Goal: Task Accomplishment & Management: Manage account settings

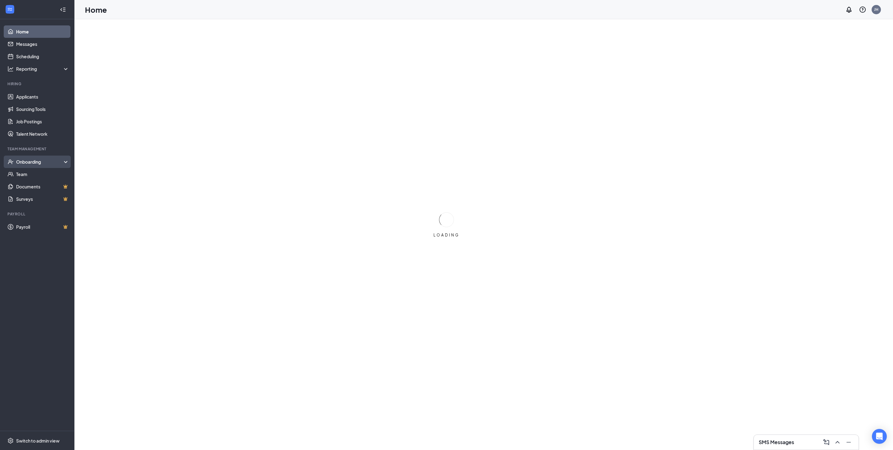
click at [63, 159] on div "Onboarding" at bounding box center [40, 162] width 48 height 6
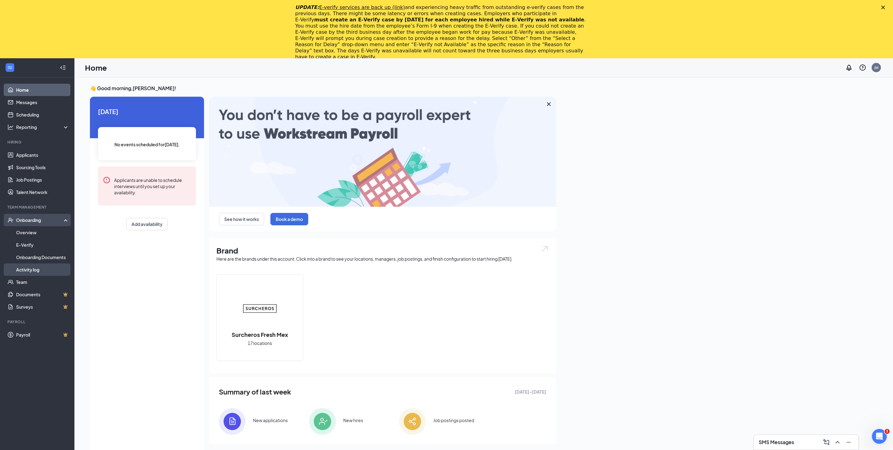
click at [37, 267] on link "Activity log" at bounding box center [42, 269] width 53 height 12
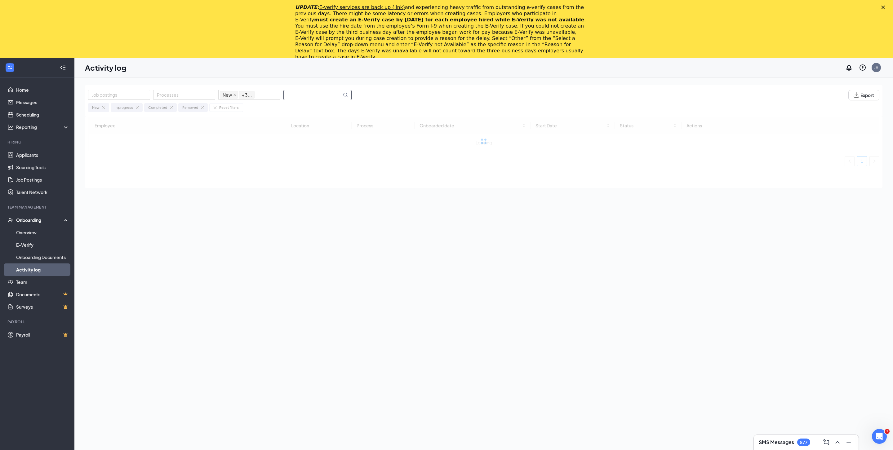
click at [308, 93] on input "text" at bounding box center [313, 95] width 58 height 10
type input "[PERSON_NAME]"
click at [697, 145] on span "View tasks" at bounding box center [701, 145] width 21 height 7
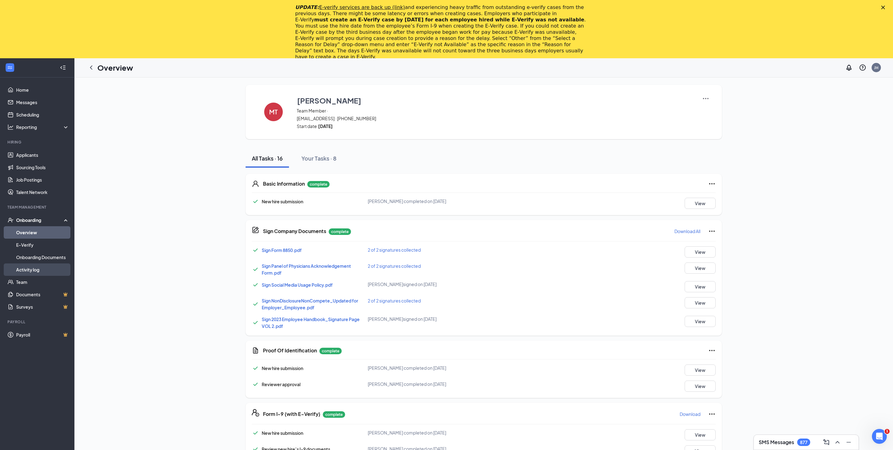
click at [30, 269] on link "Activity log" at bounding box center [42, 269] width 53 height 12
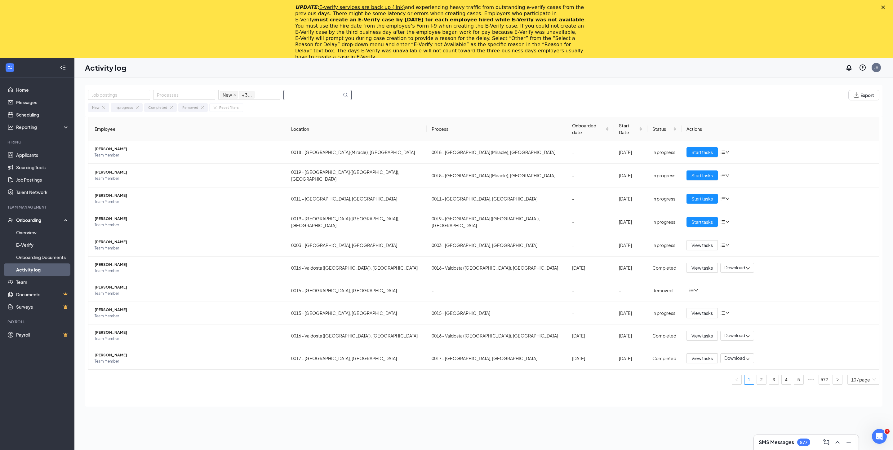
click at [316, 98] on input "text" at bounding box center [313, 95] width 58 height 10
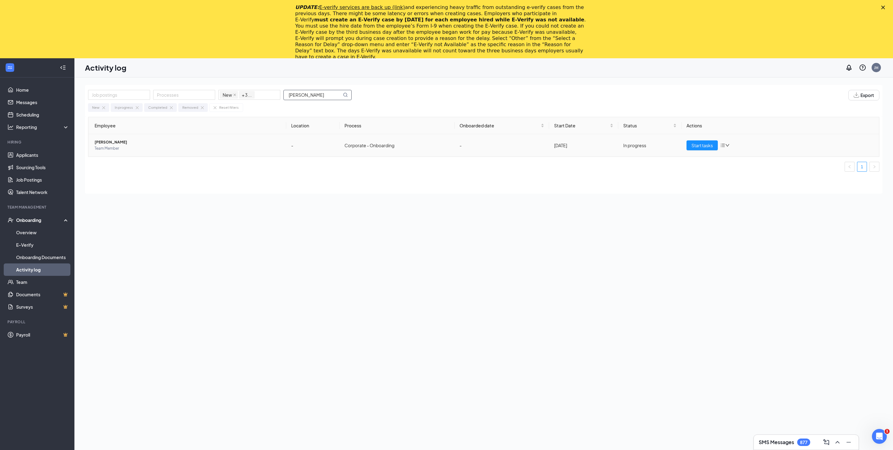
type input "[PERSON_NAME]"
click at [696, 146] on span "Start tasks" at bounding box center [701, 145] width 21 height 7
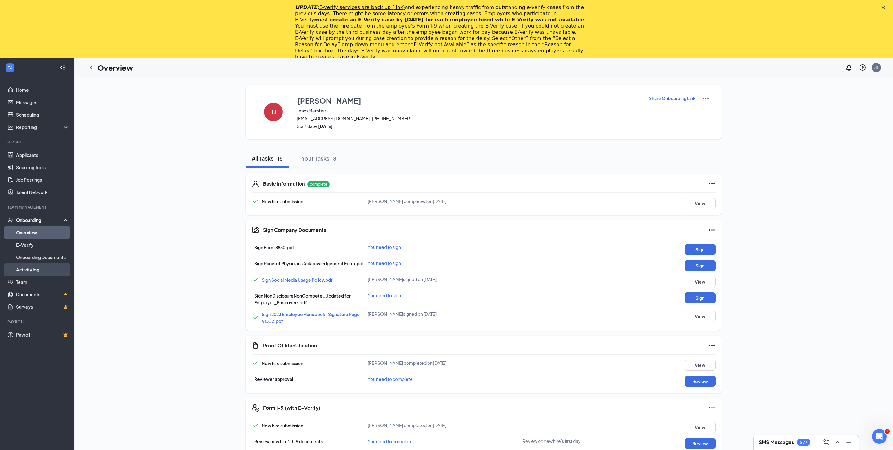
drag, startPoint x: 32, startPoint y: 268, endPoint x: 49, endPoint y: 266, distance: 16.6
click at [32, 268] on link "Activity log" at bounding box center [42, 269] width 53 height 12
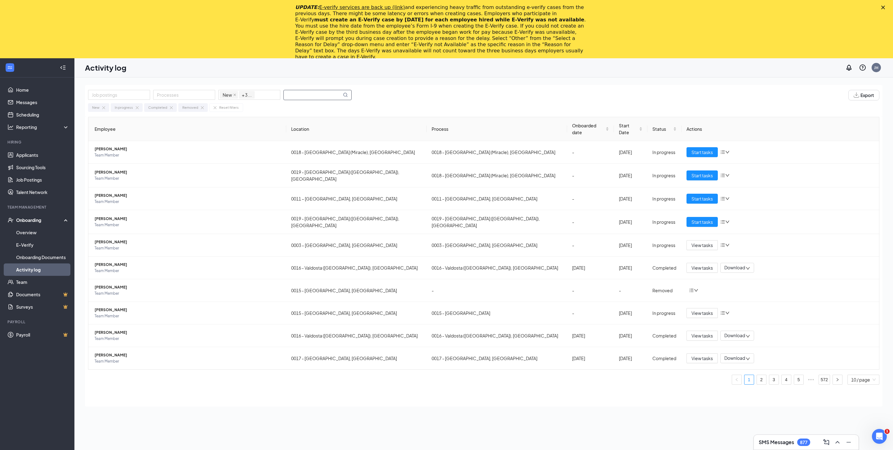
click at [316, 96] on input "text" at bounding box center [313, 95] width 58 height 10
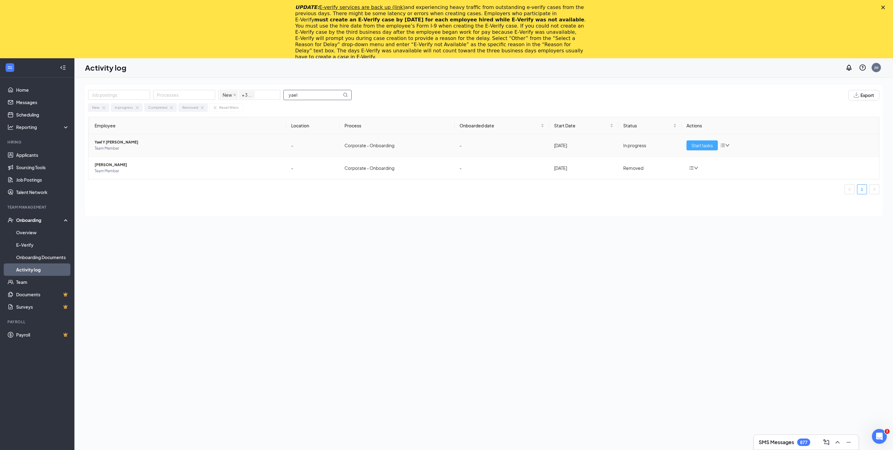
type input "yael"
click at [698, 146] on span "Start tasks" at bounding box center [701, 145] width 21 height 7
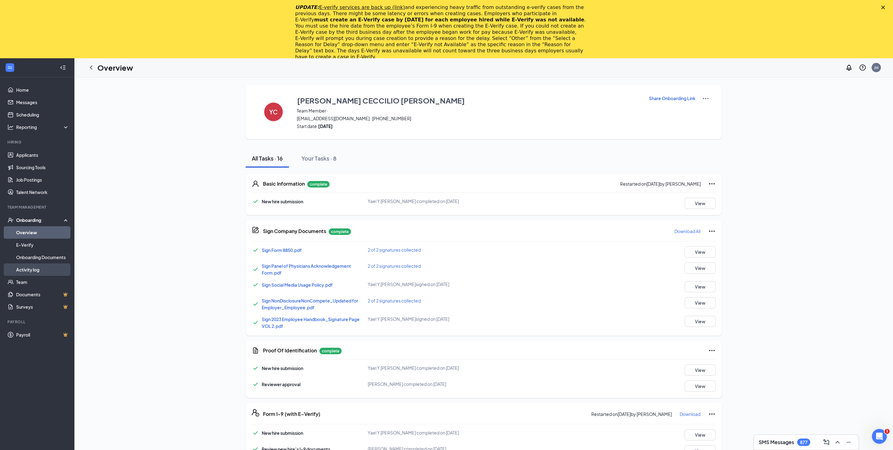
click at [22, 273] on link "Activity log" at bounding box center [42, 269] width 53 height 12
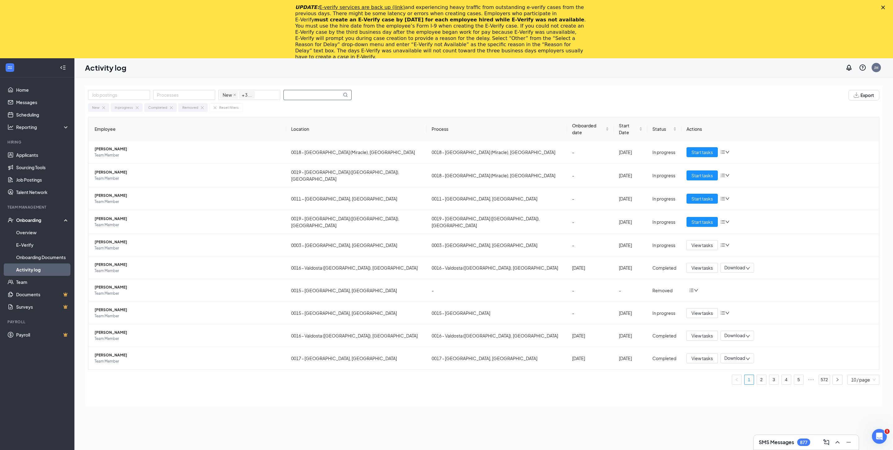
click at [317, 93] on input "text" at bounding box center [313, 95] width 58 height 10
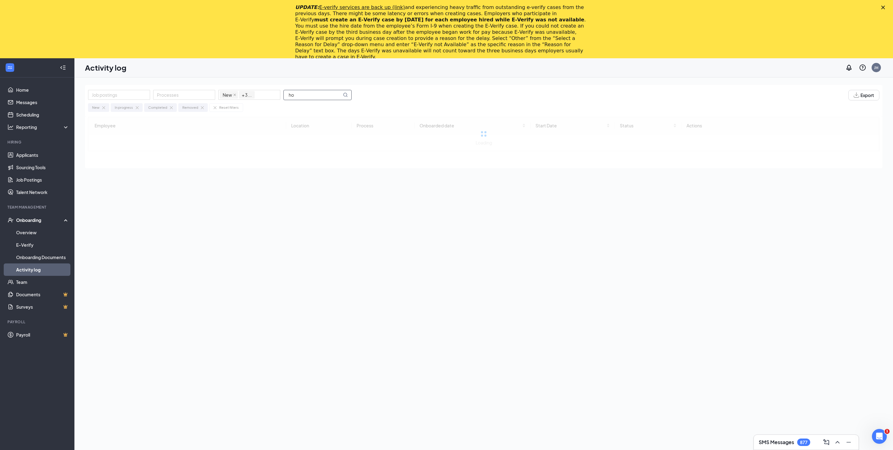
type input "h"
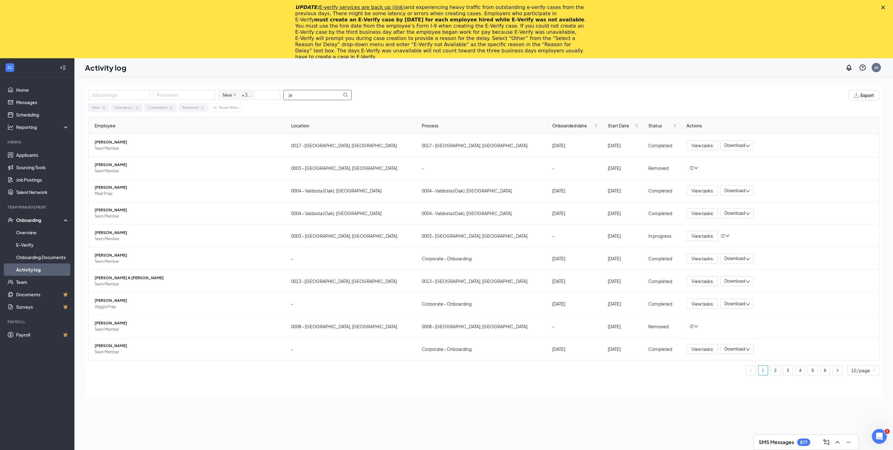
type input "j"
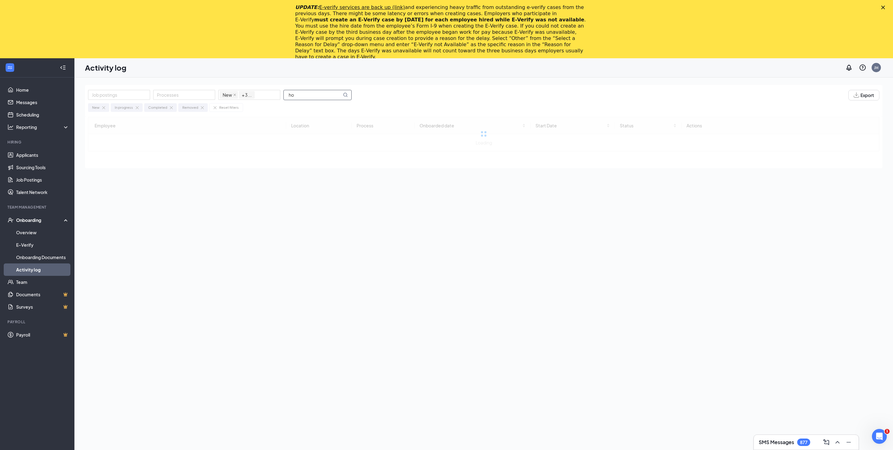
type input "h"
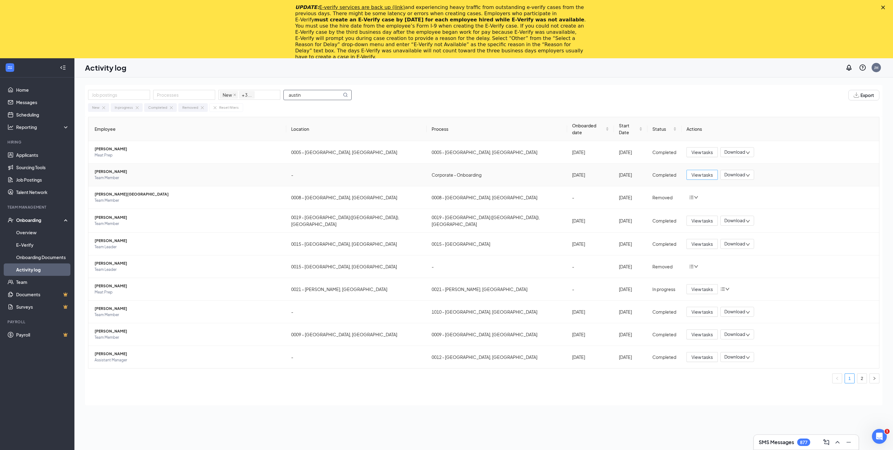
type input "austin"
click at [695, 171] on span "View tasks" at bounding box center [701, 174] width 21 height 7
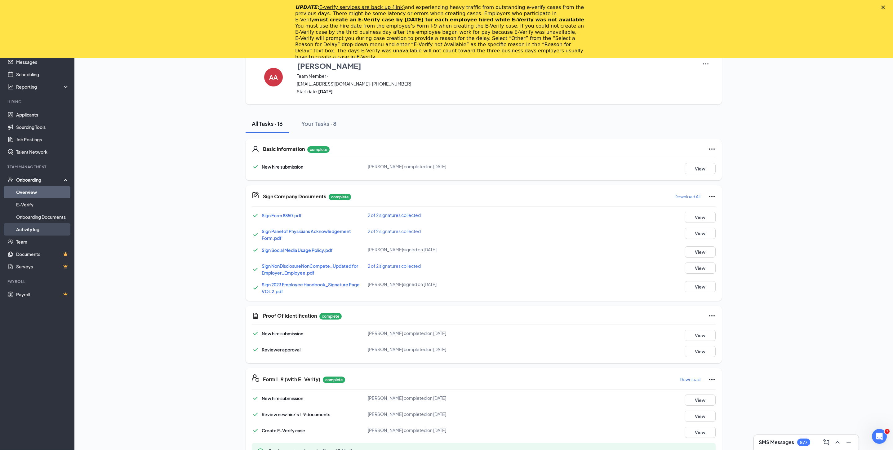
click at [32, 228] on link "Activity log" at bounding box center [42, 229] width 53 height 12
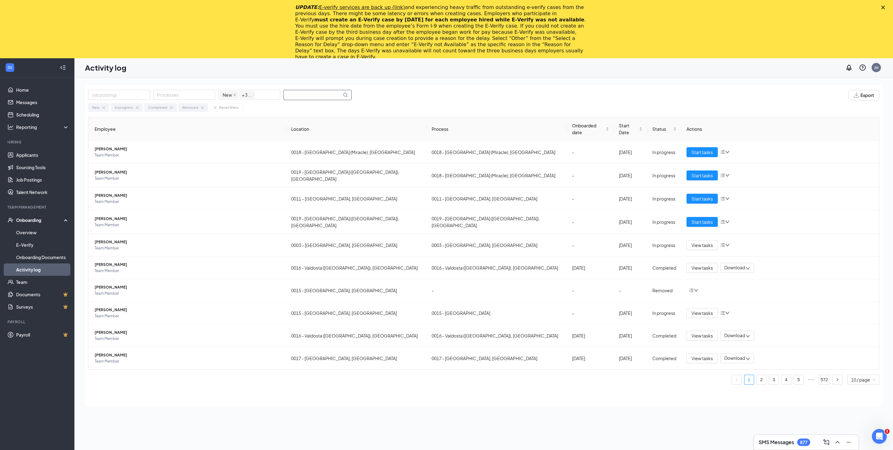
click at [299, 91] on input "text" at bounding box center [313, 95] width 58 height 10
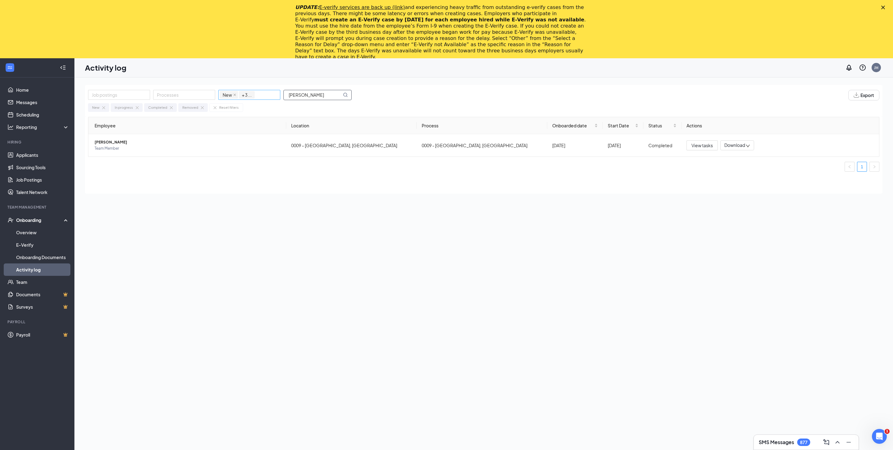
drag, startPoint x: 275, startPoint y: 93, endPoint x: 258, endPoint y: 92, distance: 16.7
click at [259, 92] on div "Job postings Processes New In progress Completed Removed + 3 ... [PERSON_NAME]" at bounding box center [223, 95] width 270 height 11
type input "s"
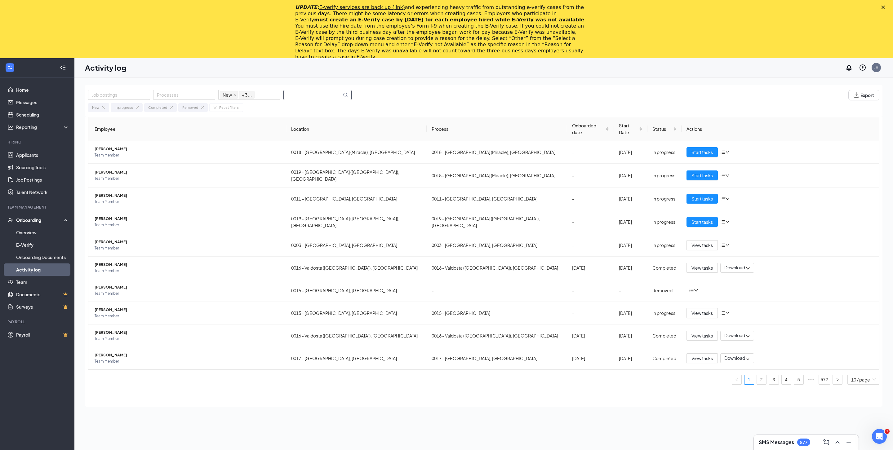
click at [304, 93] on input "text" at bounding box center [313, 95] width 58 height 10
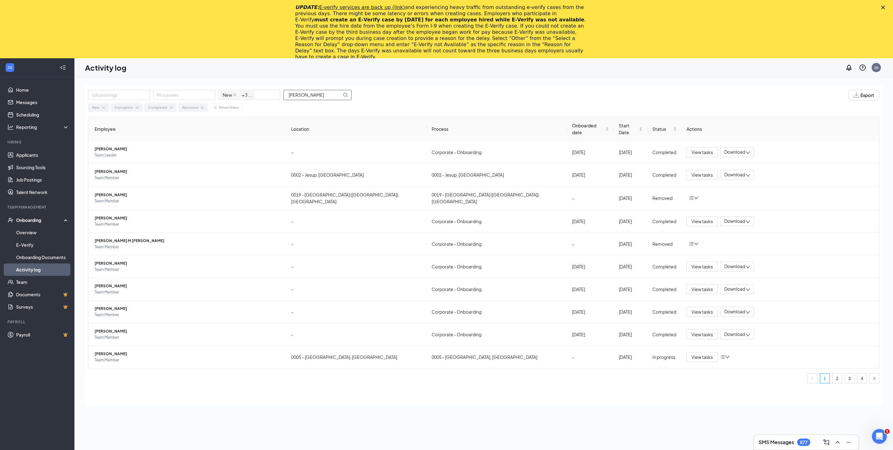
type input "[PERSON_NAME]"
click at [501, 105] on div "New In progress Completed Removed Reset filters" at bounding box center [483, 105] width 791 height 11
click at [694, 149] on span "View tasks" at bounding box center [701, 152] width 21 height 7
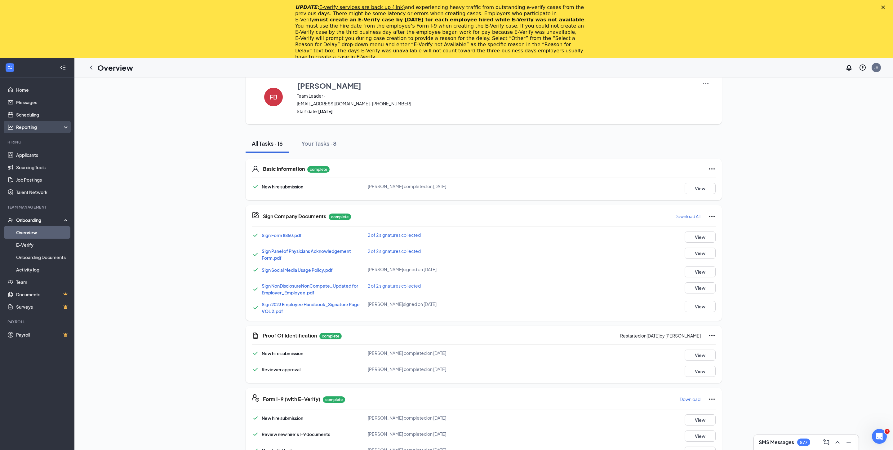
scroll to position [3, 0]
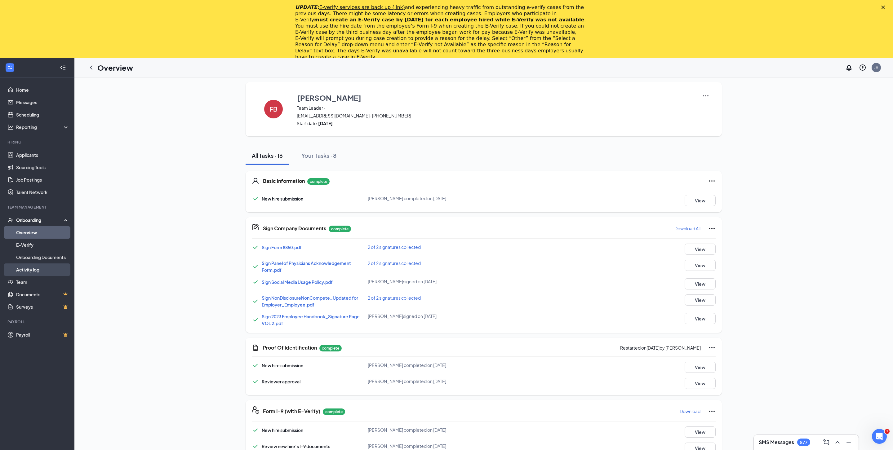
click at [33, 273] on link "Activity log" at bounding box center [42, 269] width 53 height 12
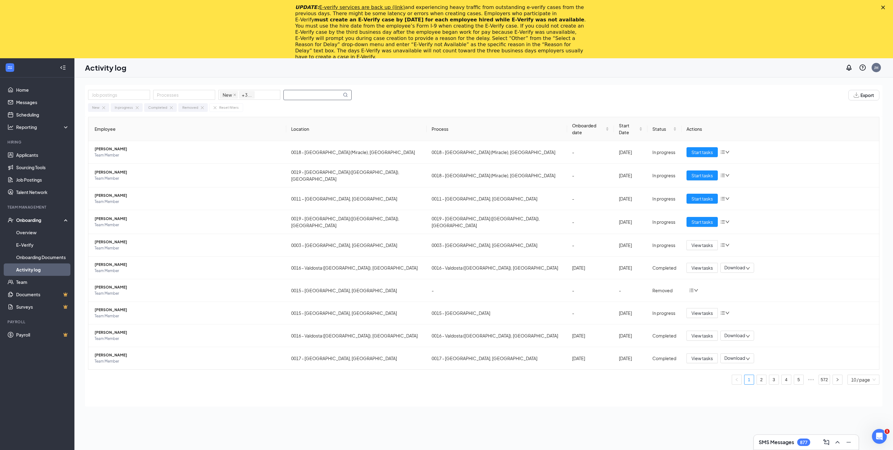
click at [321, 95] on input "text" at bounding box center [313, 95] width 58 height 10
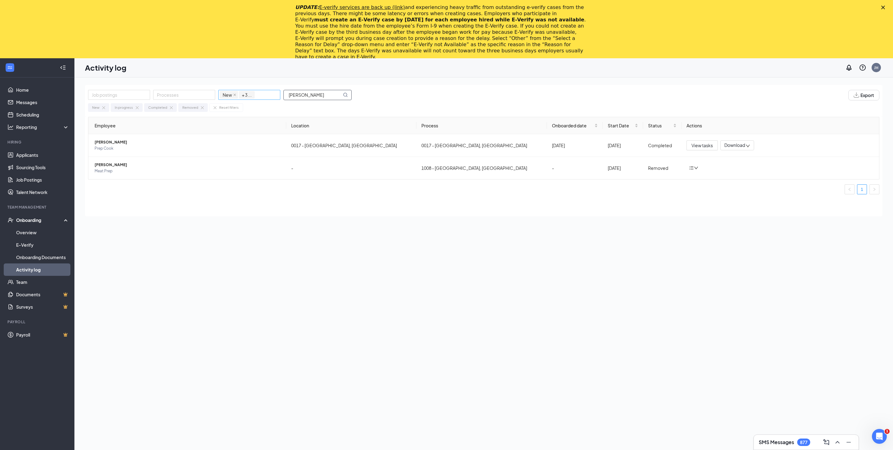
drag, startPoint x: 319, startPoint y: 96, endPoint x: 260, endPoint y: 96, distance: 59.2
click at [260, 96] on div "Job postings Processes New In progress Completed Removed + 3 ... [PERSON_NAME]" at bounding box center [223, 95] width 270 height 11
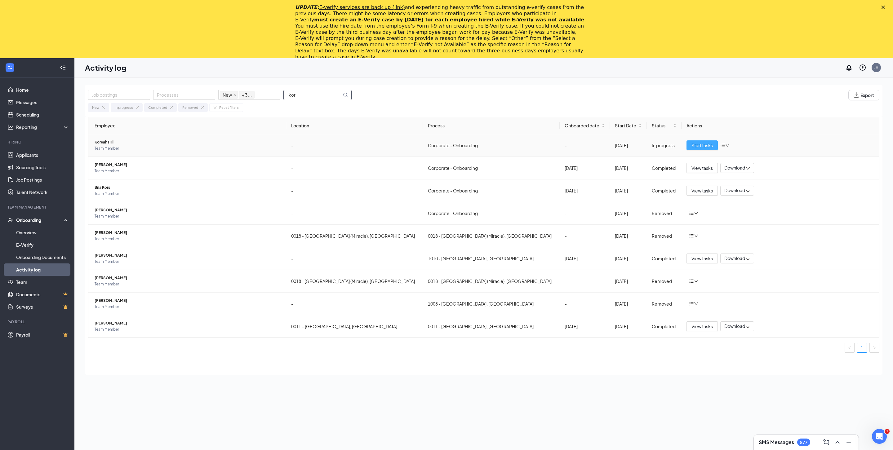
type input "kor"
click at [697, 146] on span "Start tasks" at bounding box center [701, 145] width 21 height 7
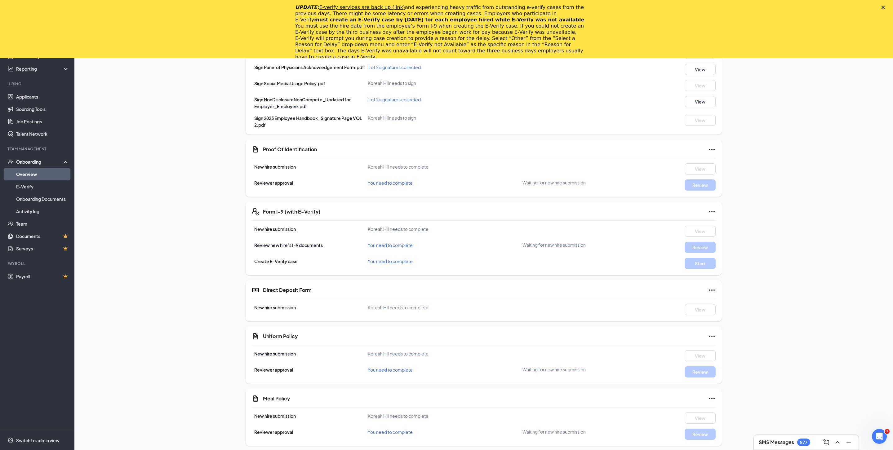
scroll to position [203, 0]
click at [37, 211] on link "Activity log" at bounding box center [42, 211] width 53 height 12
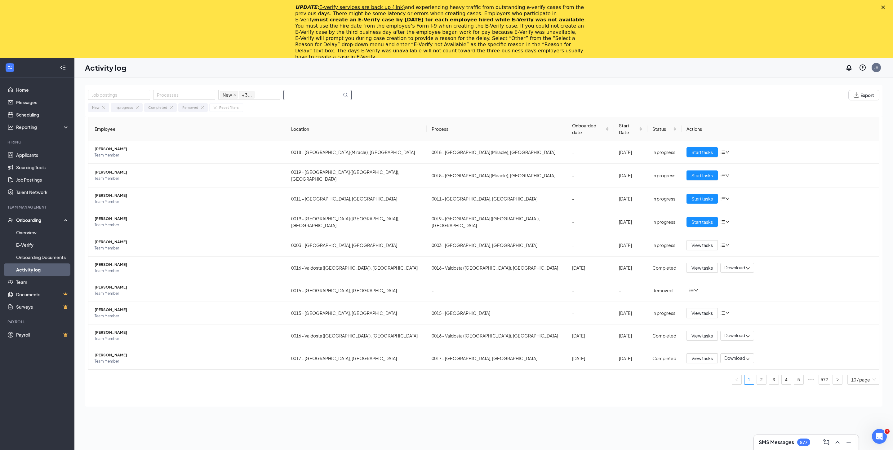
click at [320, 95] on input "text" at bounding box center [313, 95] width 58 height 10
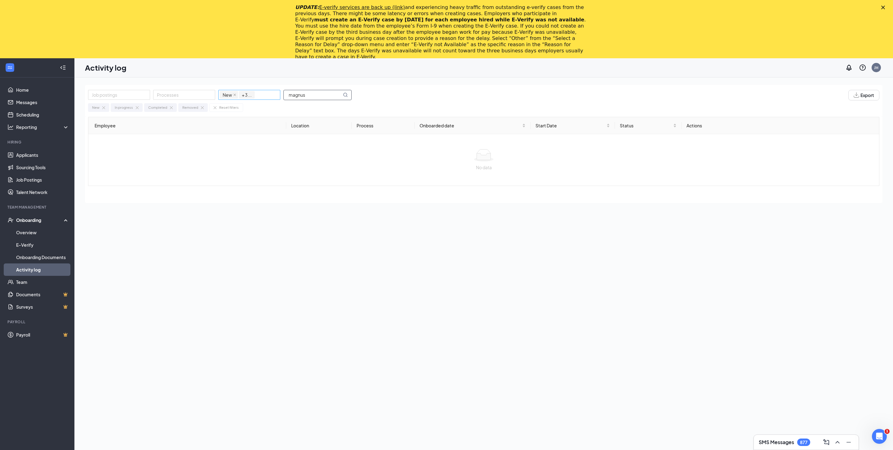
drag, startPoint x: 318, startPoint y: 95, endPoint x: 245, endPoint y: 91, distance: 73.2
click at [245, 91] on div "Job postings Processes New In progress Completed Removed + 3 ... magnus" at bounding box center [223, 95] width 270 height 11
type input "s"
type input "w"
type input "s"
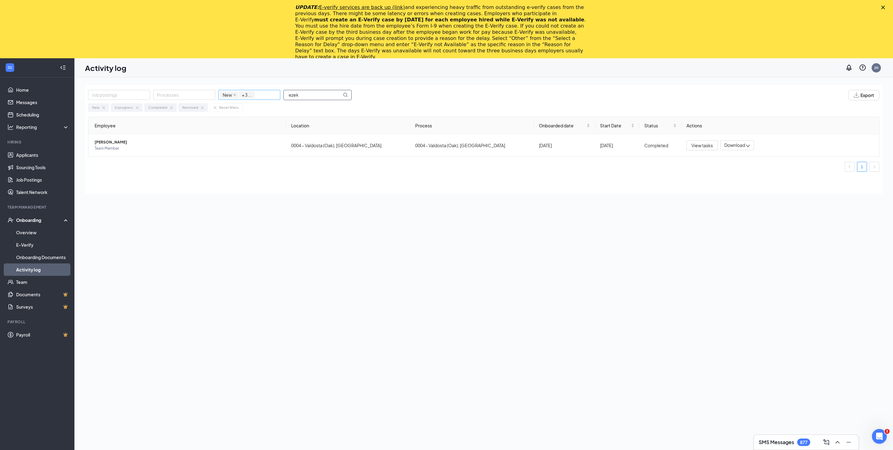
drag, startPoint x: 304, startPoint y: 95, endPoint x: 276, endPoint y: 94, distance: 27.9
click at [276, 94] on div "Job postings Processes New In progress Completed Removed + 3 ... ezek" at bounding box center [223, 95] width 270 height 11
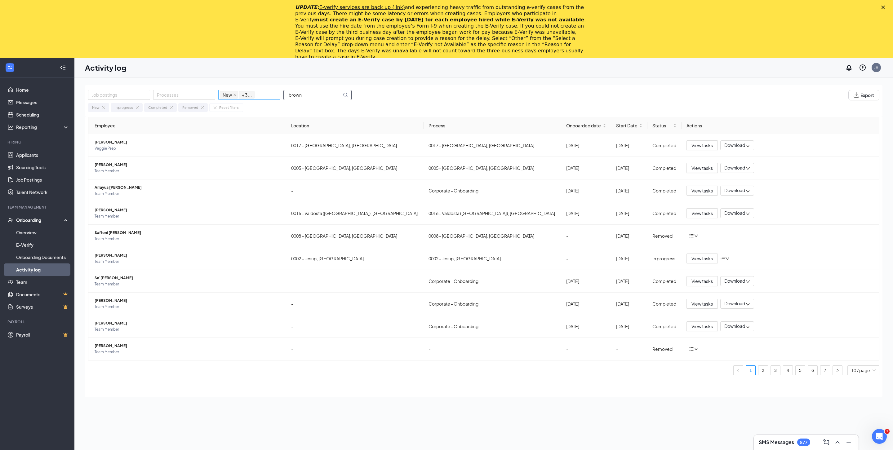
drag, startPoint x: 303, startPoint y: 95, endPoint x: 280, endPoint y: 93, distance: 23.3
click at [280, 93] on div "Job postings Processes New In progress Completed Removed + 3 ... brown" at bounding box center [223, 95] width 270 height 11
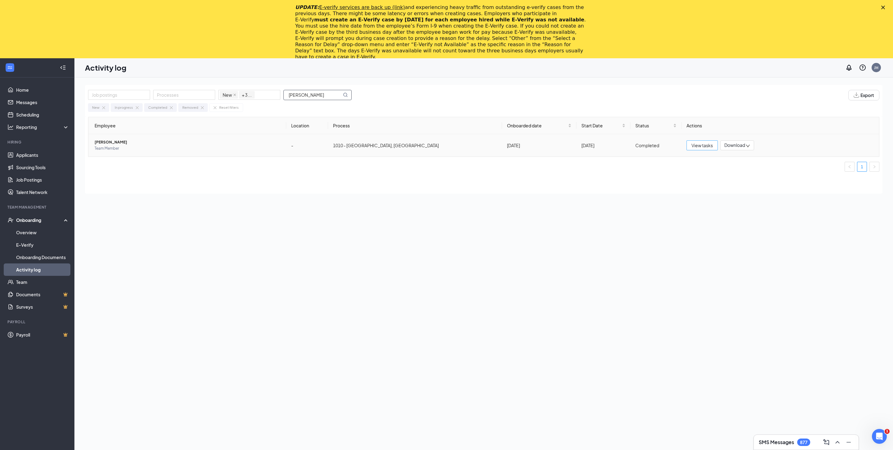
type input "[PERSON_NAME]"
click at [699, 144] on span "View tasks" at bounding box center [701, 145] width 21 height 7
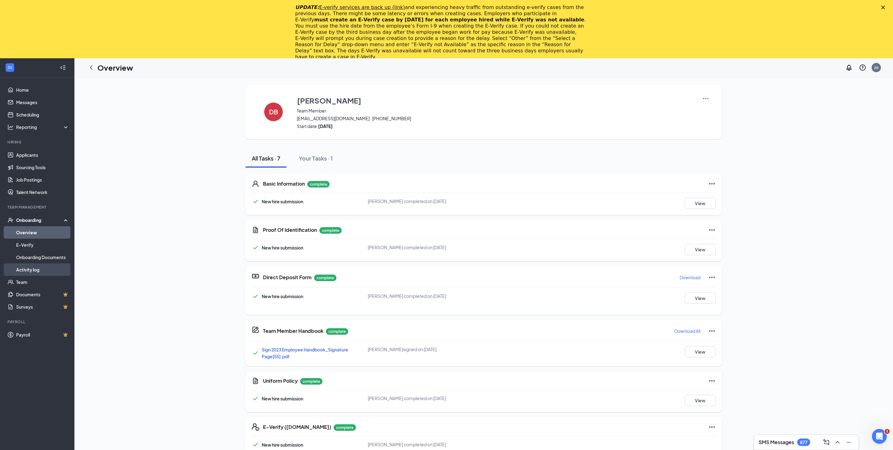
click at [37, 266] on link "Activity log" at bounding box center [42, 269] width 53 height 12
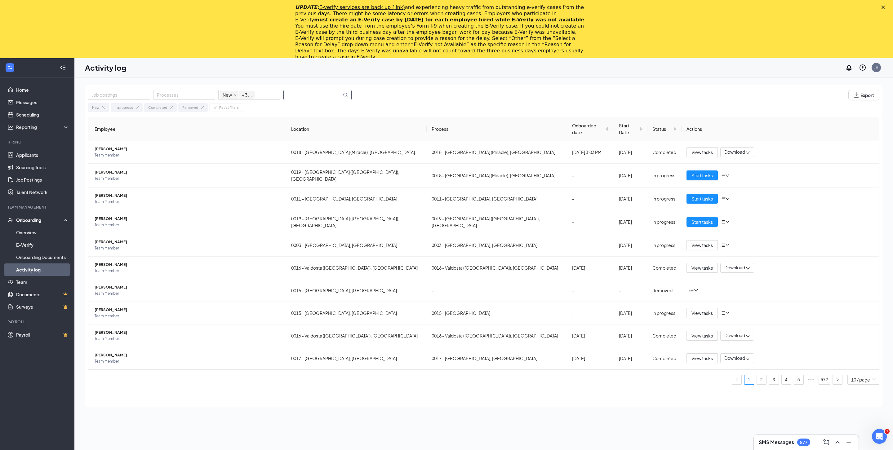
click at [306, 97] on input "text" at bounding box center [313, 95] width 58 height 10
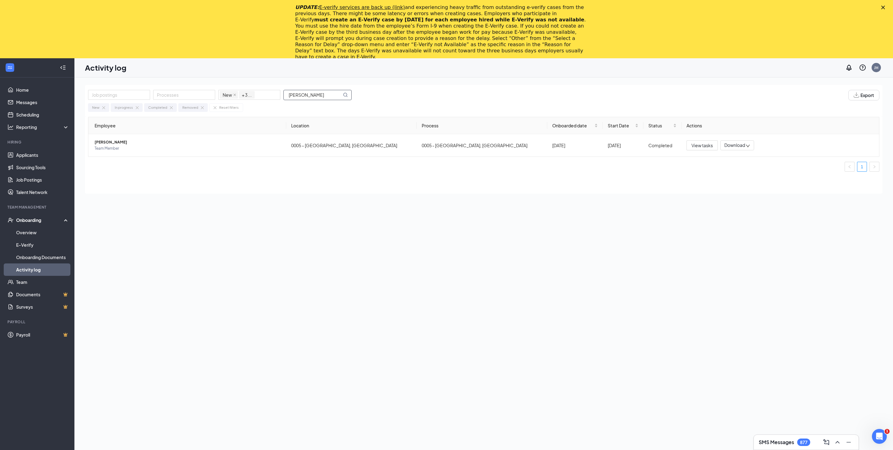
type input "[PERSON_NAME]"
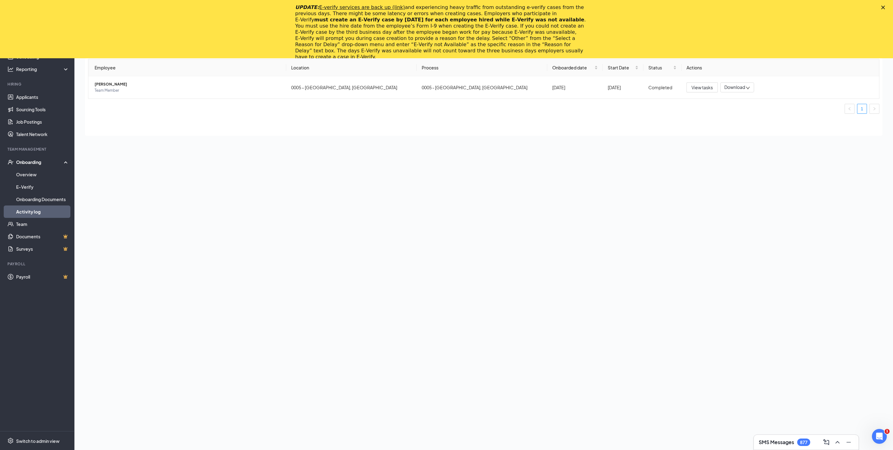
scroll to position [86, 0]
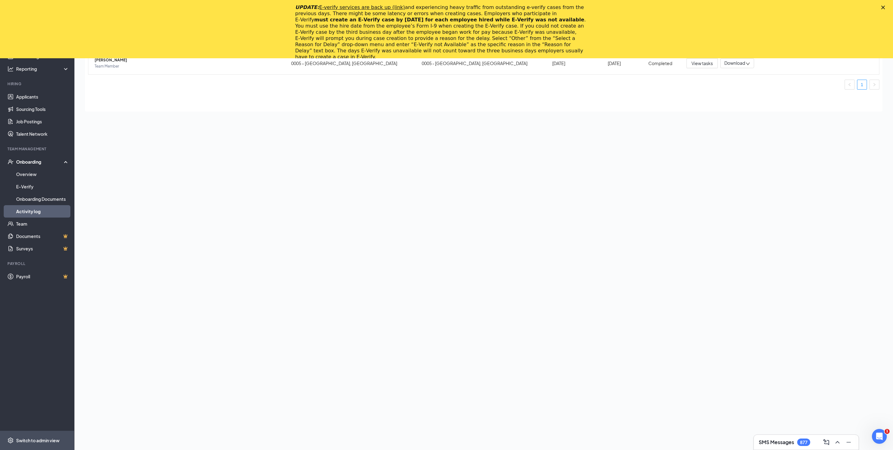
click at [47, 442] on div "Switch to admin view" at bounding box center [37, 441] width 43 height 6
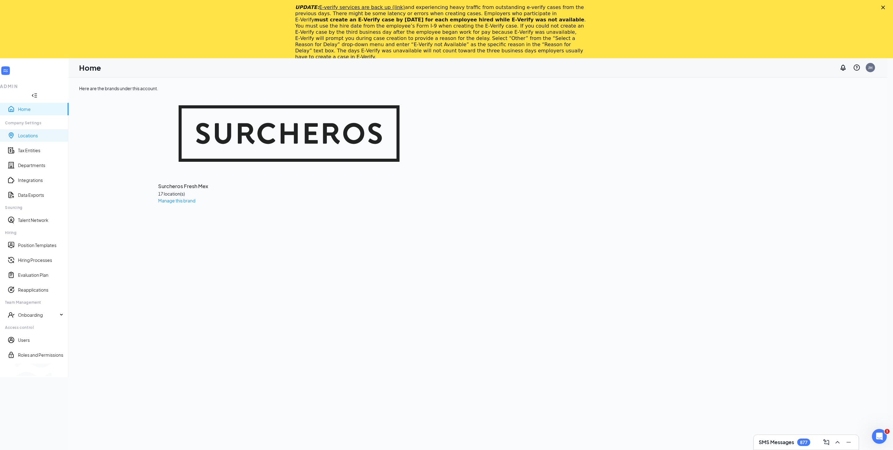
click at [24, 132] on link "Locations" at bounding box center [41, 135] width 46 height 6
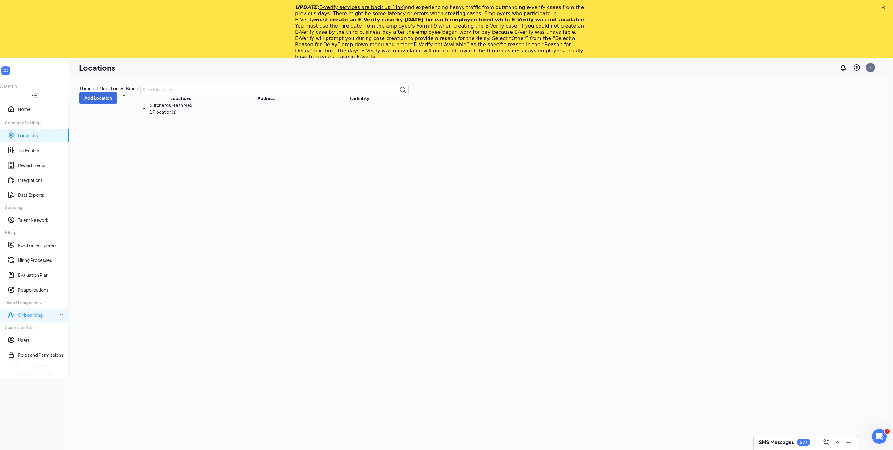
click at [64, 315] on icon at bounding box center [61, 315] width 3 height 0
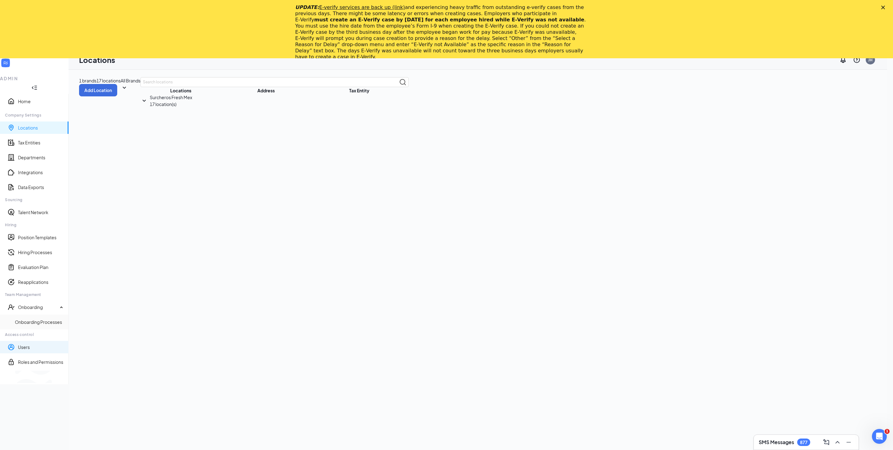
scroll to position [83, 0]
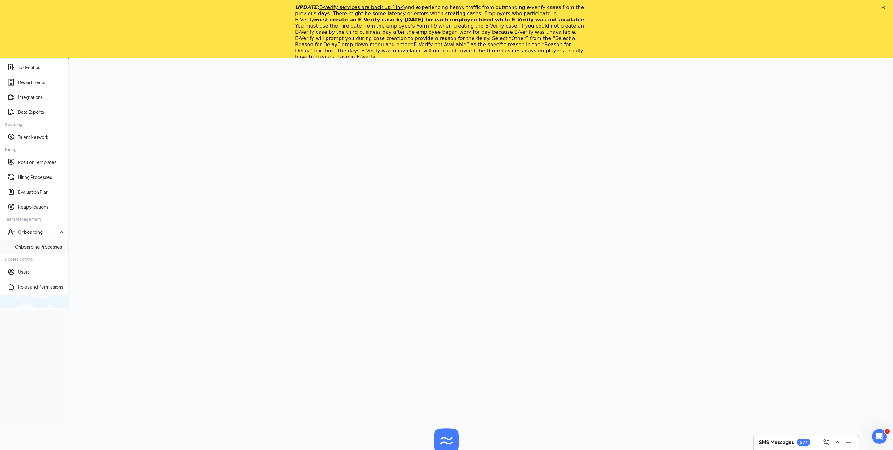
click at [104, 305] on div "Switch to team view" at bounding box center [104, 301] width 0 height 6
